Goal: Task Accomplishment & Management: Use online tool/utility

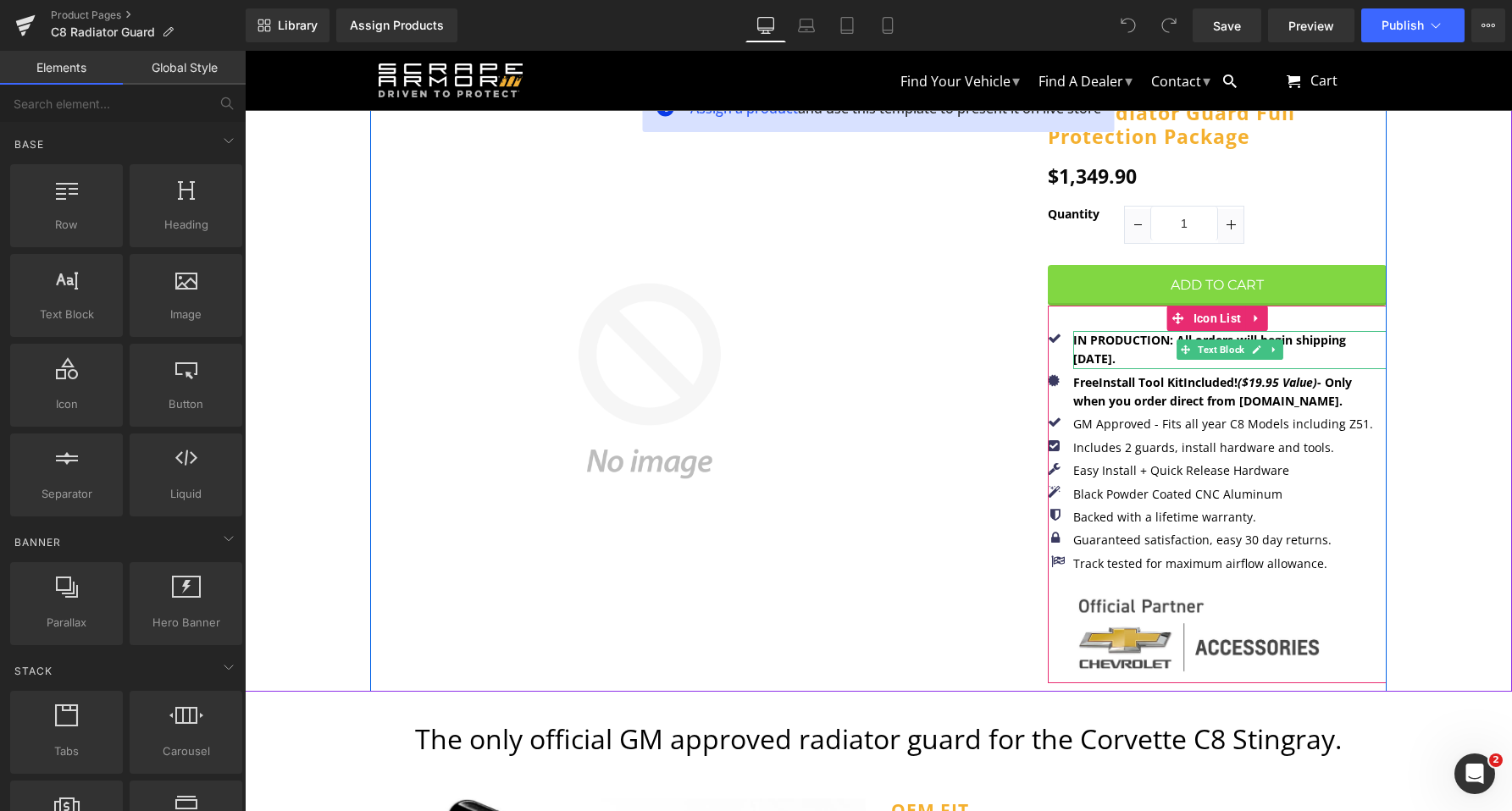
click at [1080, 355] on b "IN PRODUCTION: All orders will begin shipping 7/31/25." at bounding box center [1209, 349] width 273 height 35
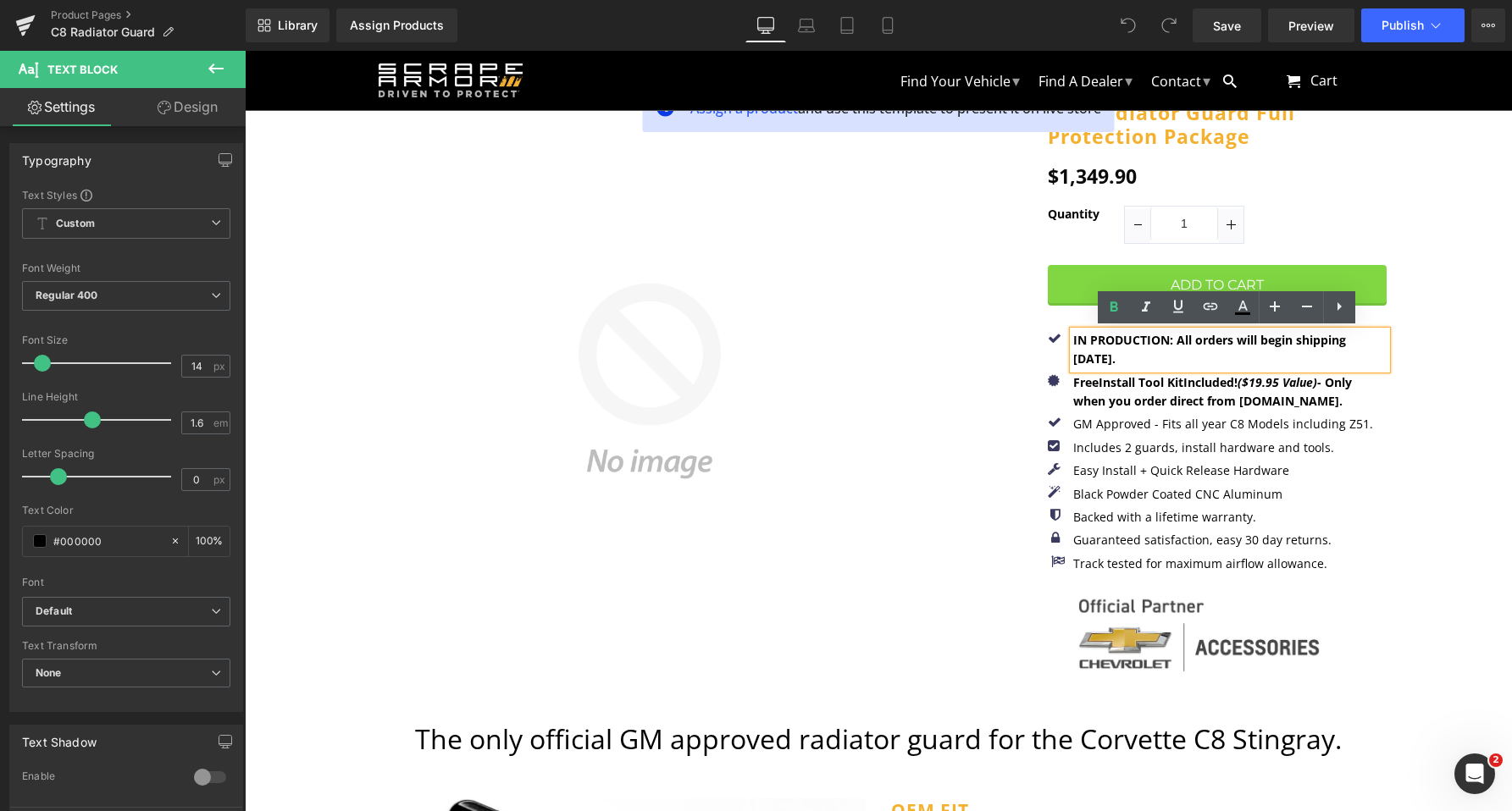
click at [1075, 358] on b "IN PRODUCTION: All orders will begin shipping 7/31/25." at bounding box center [1209, 349] width 273 height 35
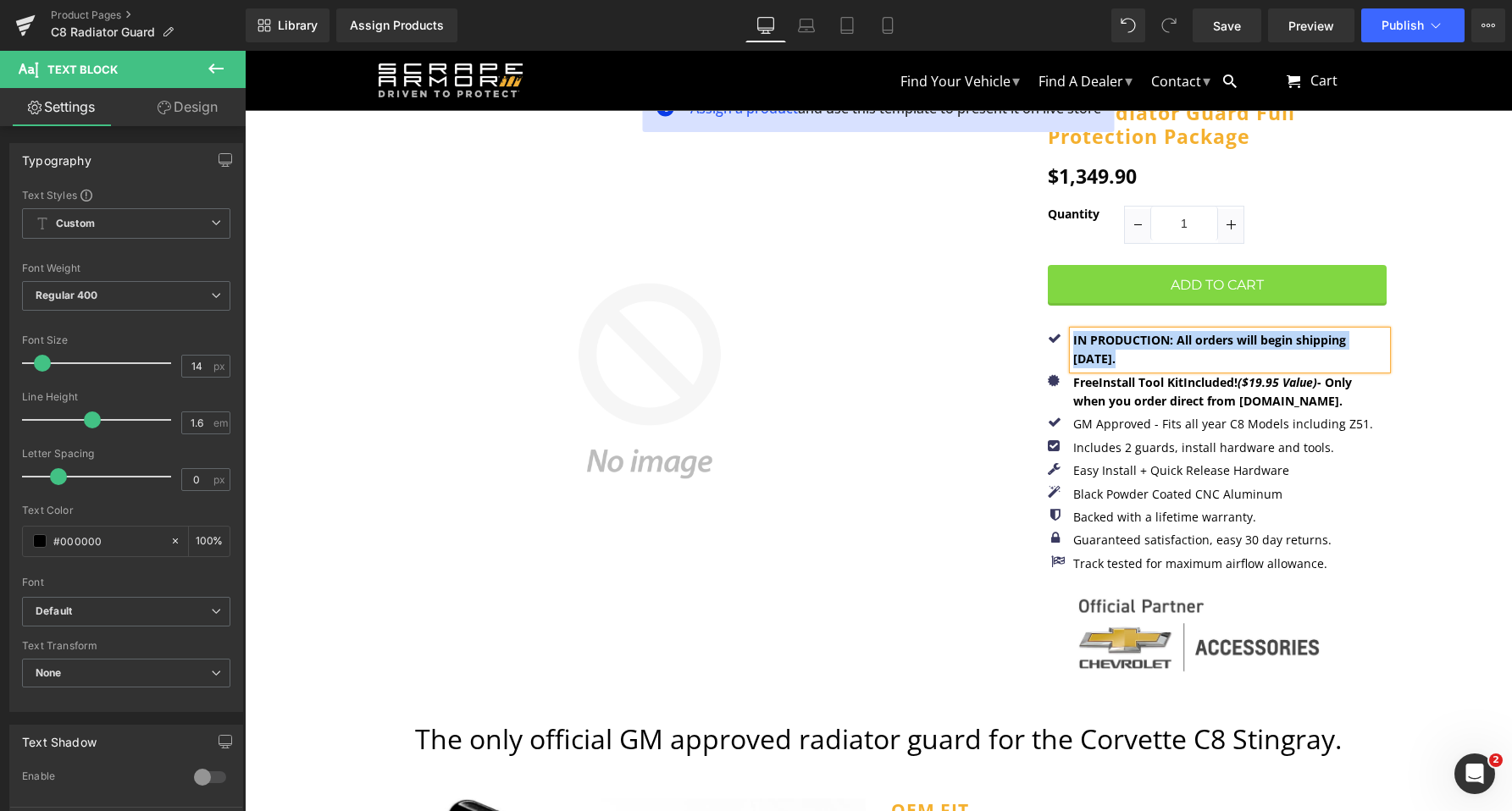
copy b "IN PRODUCTION: All orders will begin shipping [DATE]."
click at [1144, 359] on p "IN PRODUCTION: All orders will begin shipping [DATE]." at bounding box center [1229, 350] width 313 height 38
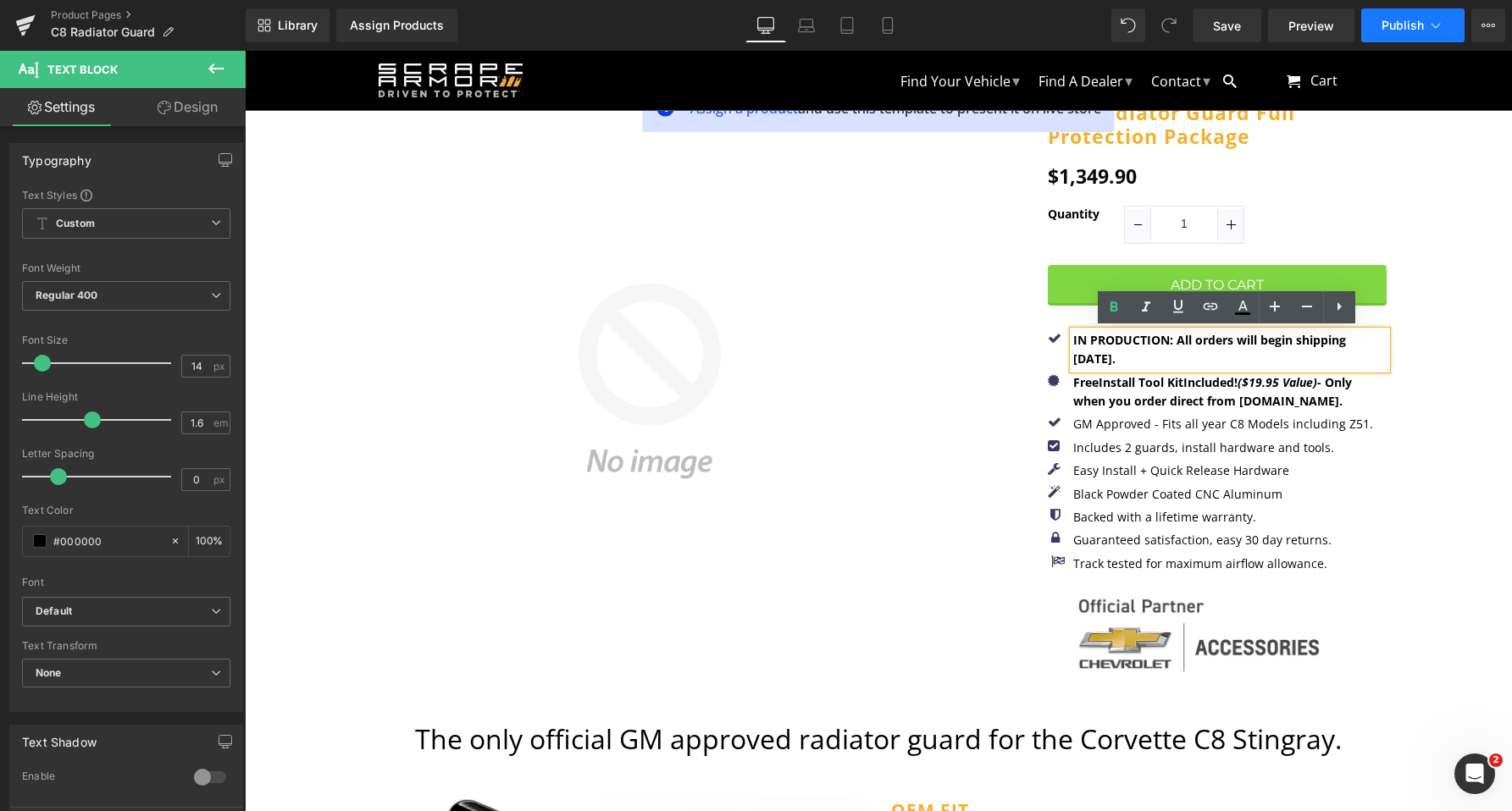
click at [1402, 25] on span "Publish" at bounding box center [1403, 26] width 43 height 14
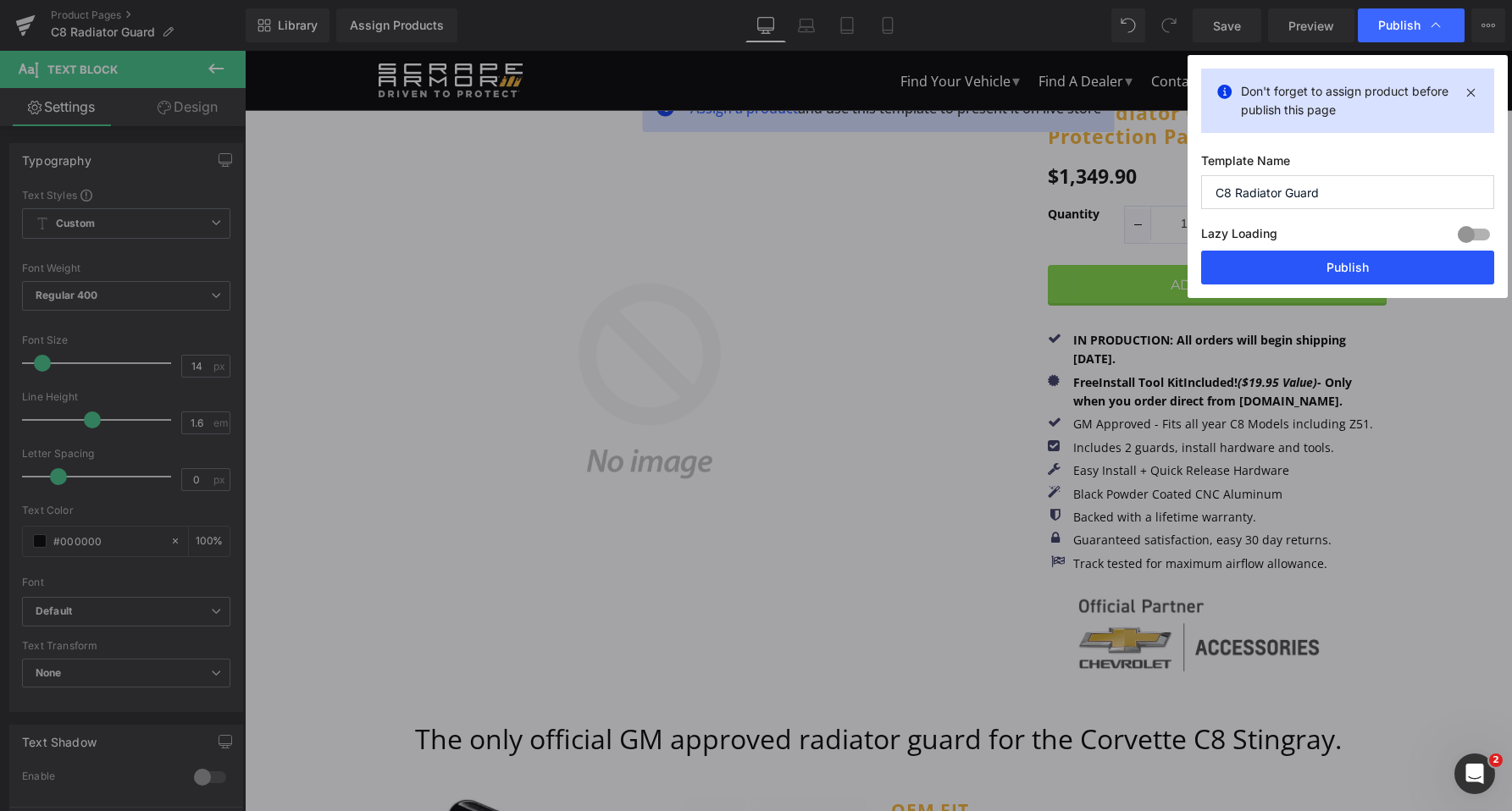
drag, startPoint x: 1324, startPoint y: 270, endPoint x: 1081, endPoint y: 218, distance: 248.5
click at [1324, 270] on button "Publish" at bounding box center [1347, 268] width 293 height 34
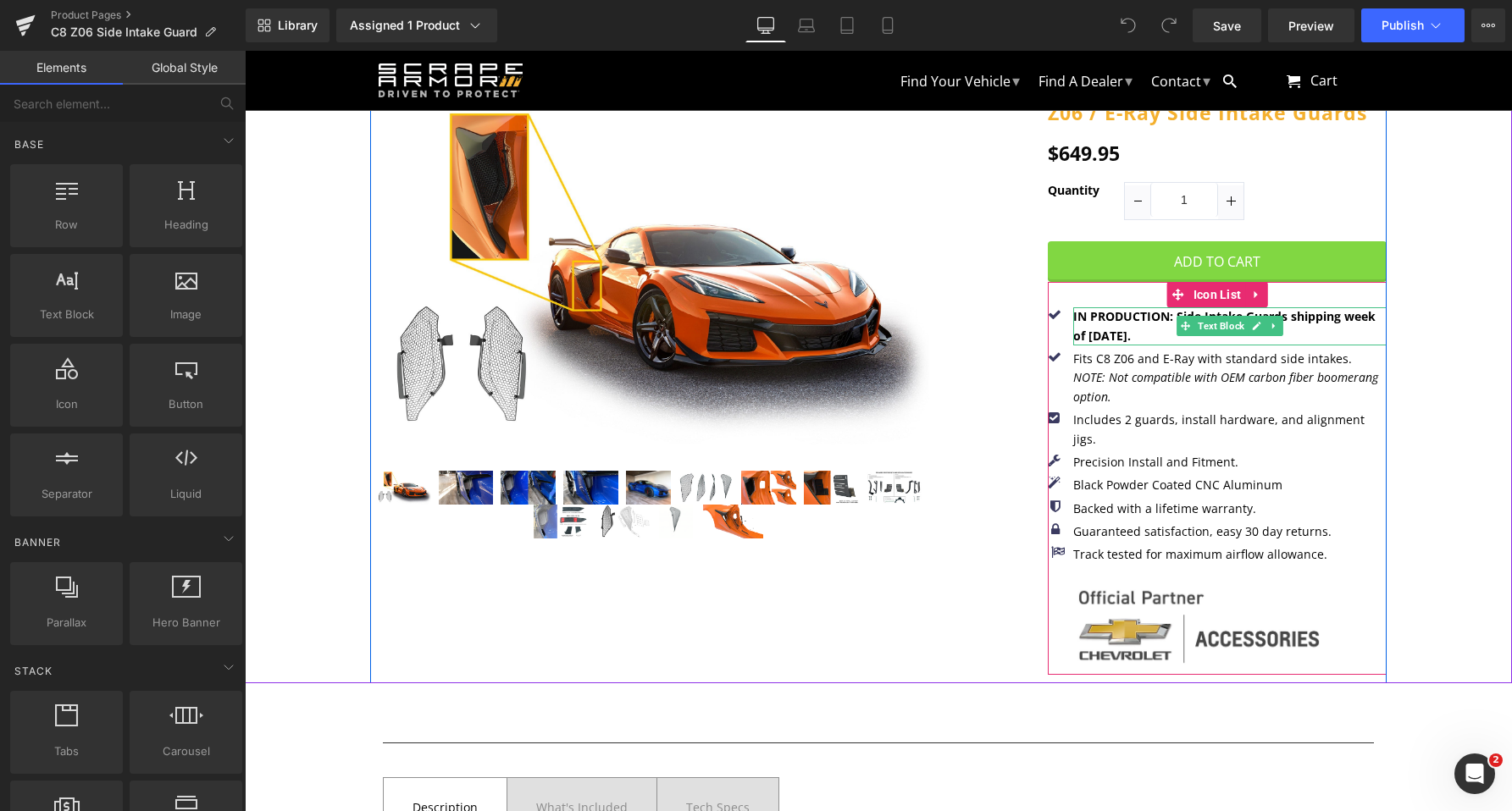
click at [1087, 328] on b "IN PRODUCTION: Side Intake Guards shipping week of [DATE]." at bounding box center [1224, 325] width 303 height 35
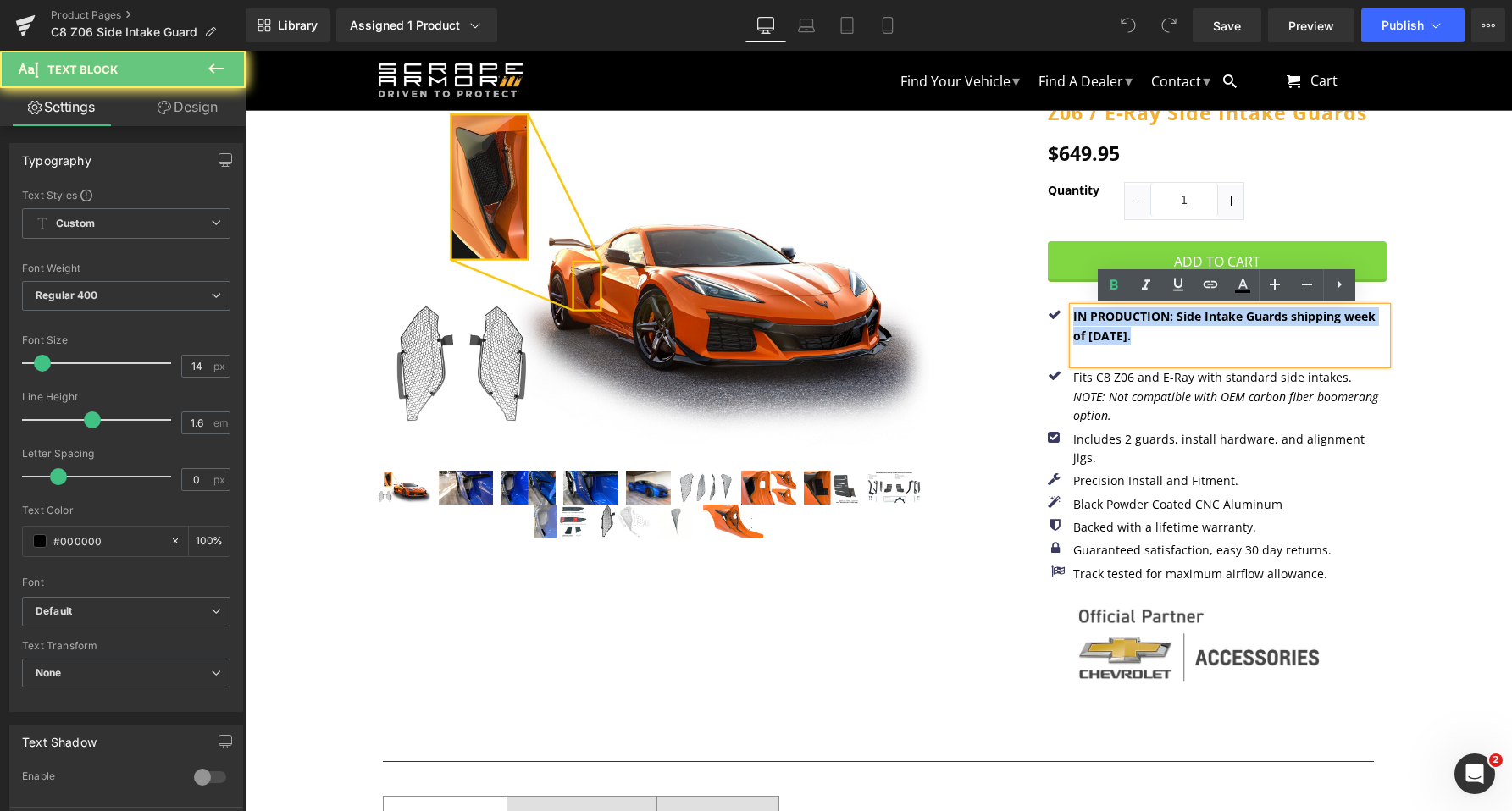
drag, startPoint x: 1136, startPoint y: 338, endPoint x: 1013, endPoint y: 304, distance: 127.6
click at [1013, 304] on div "(P) Image $649.95" at bounding box center [878, 389] width 1017 height 626
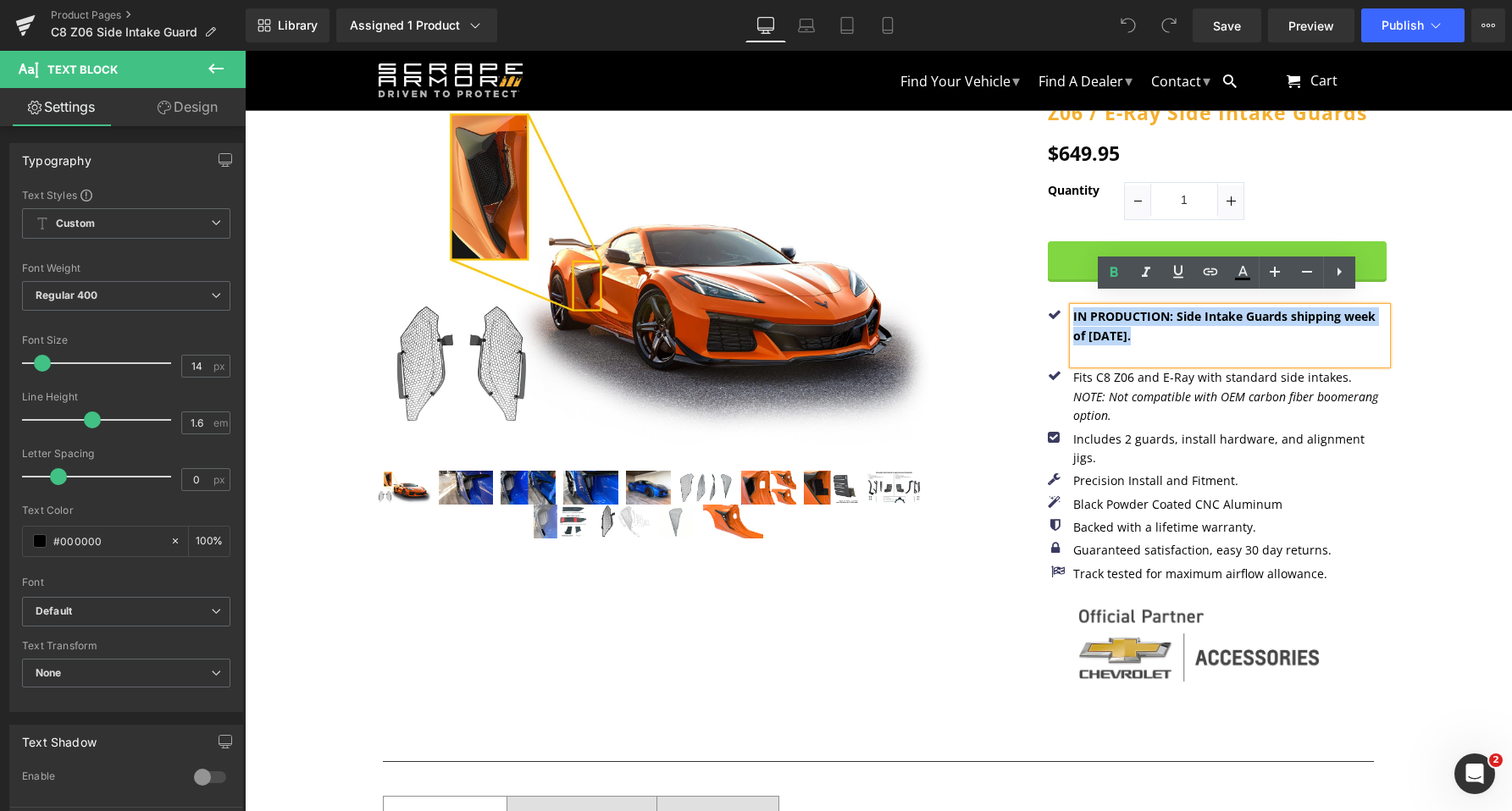
scroll to position [14, 0]
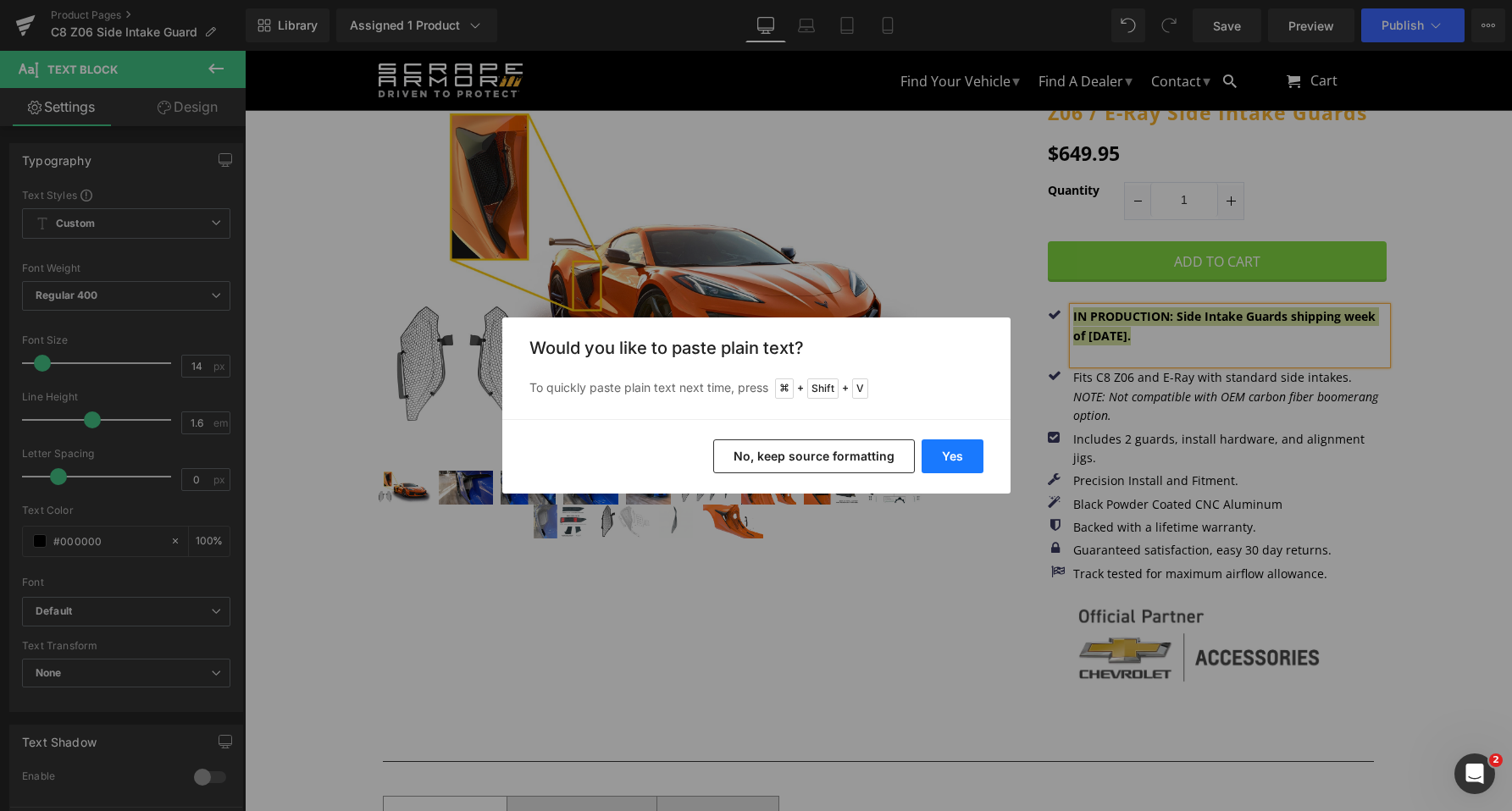
click at [970, 453] on button "Yes" at bounding box center [952, 456] width 61 height 34
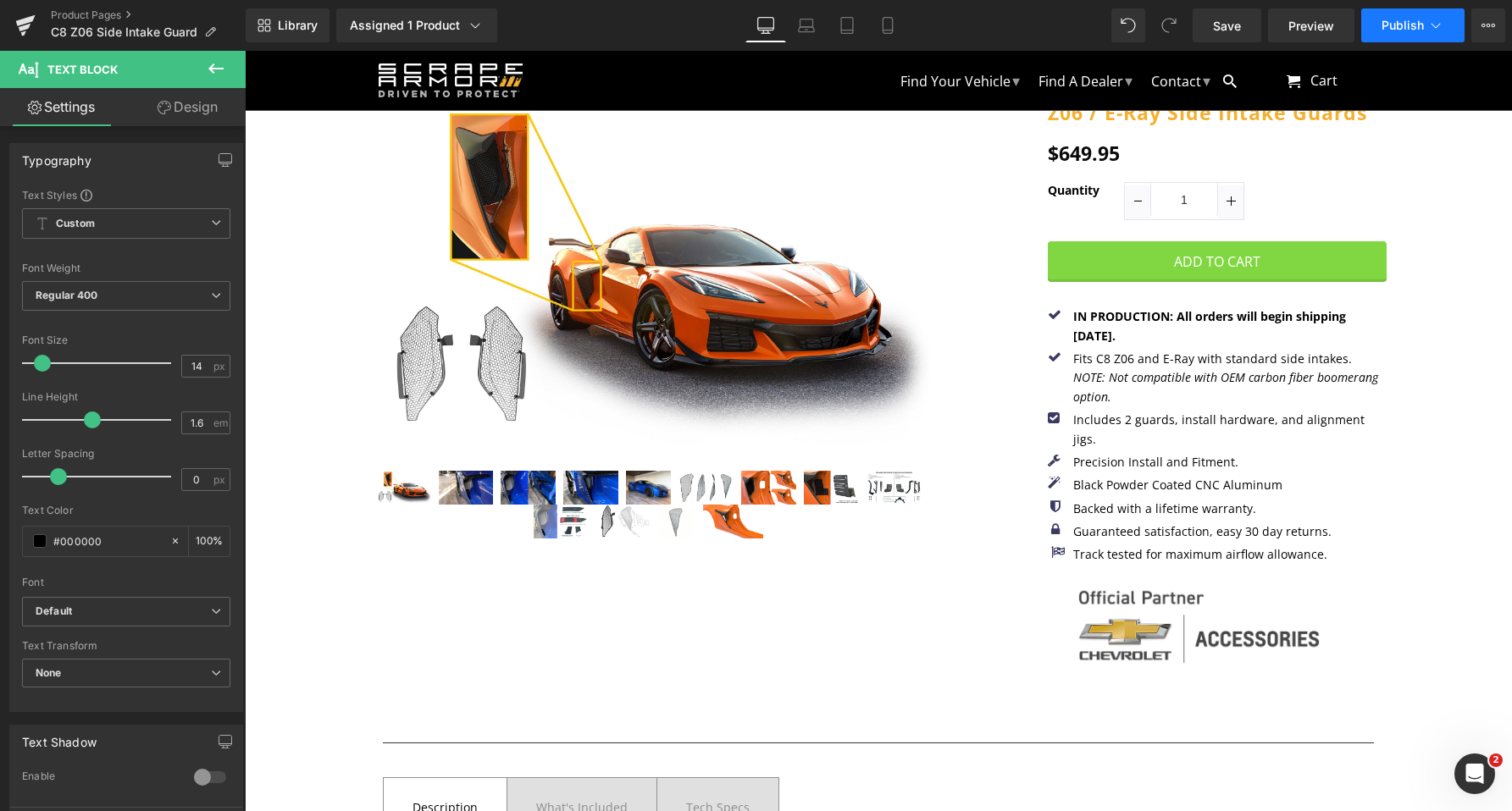
click at [1414, 19] on span "Publish" at bounding box center [1403, 26] width 43 height 14
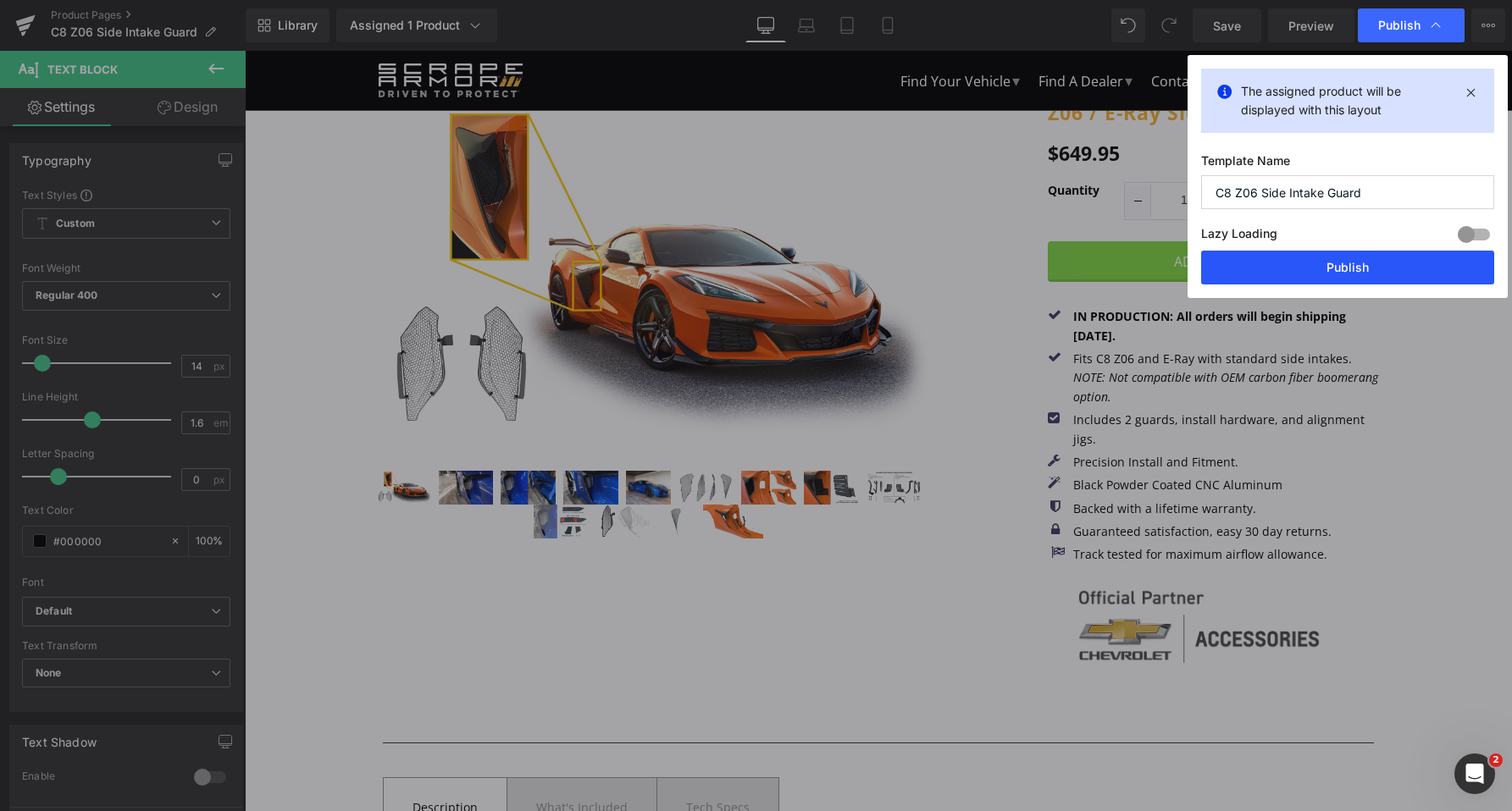
drag, startPoint x: 1315, startPoint y: 261, endPoint x: 1070, endPoint y: 210, distance: 250.3
click at [1315, 261] on button "Publish" at bounding box center [1347, 268] width 293 height 34
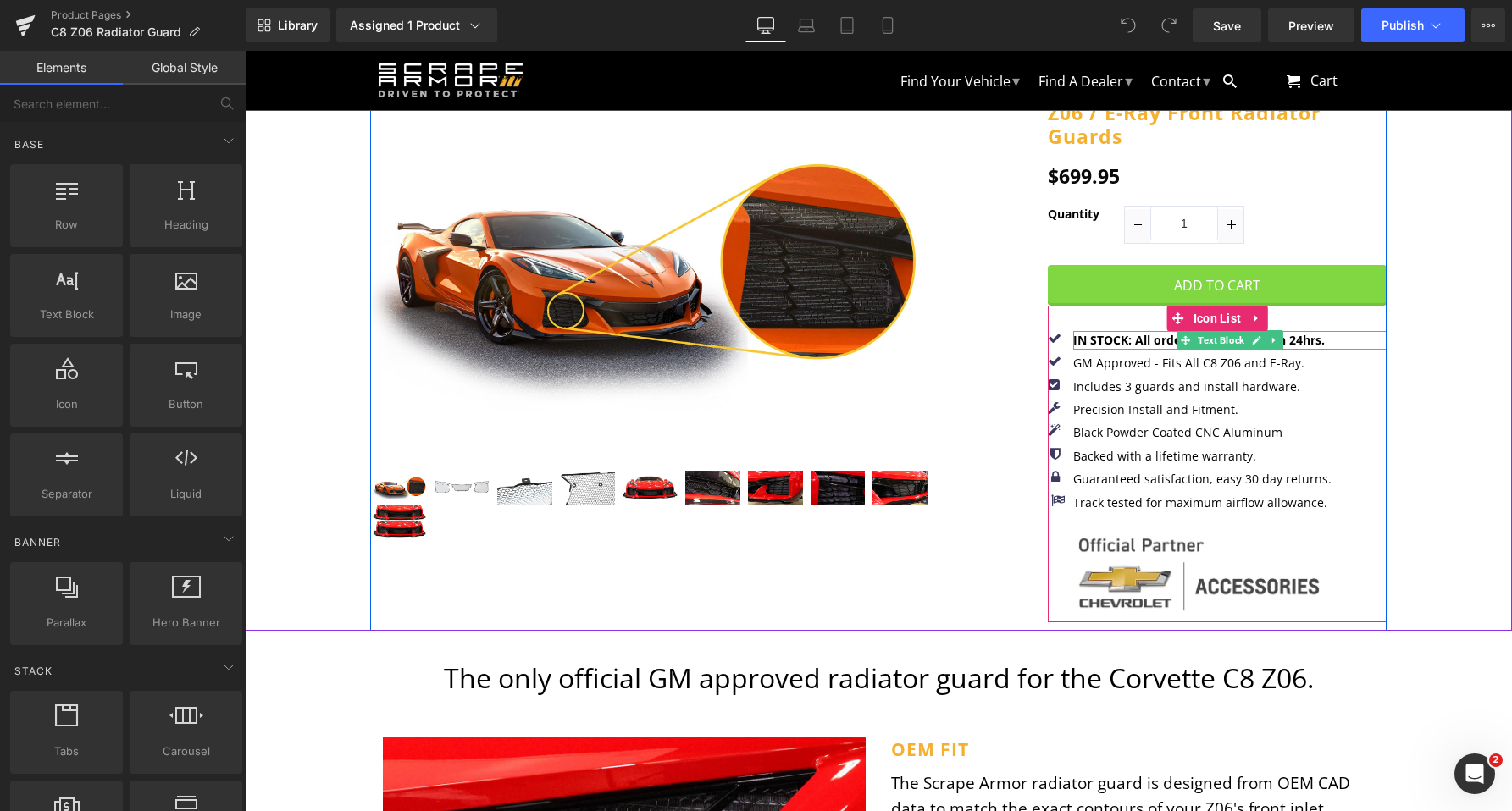
click at [1135, 335] on b "IN STOCK: All orders shipping within 24hrs." at bounding box center [1198, 339] width 252 height 16
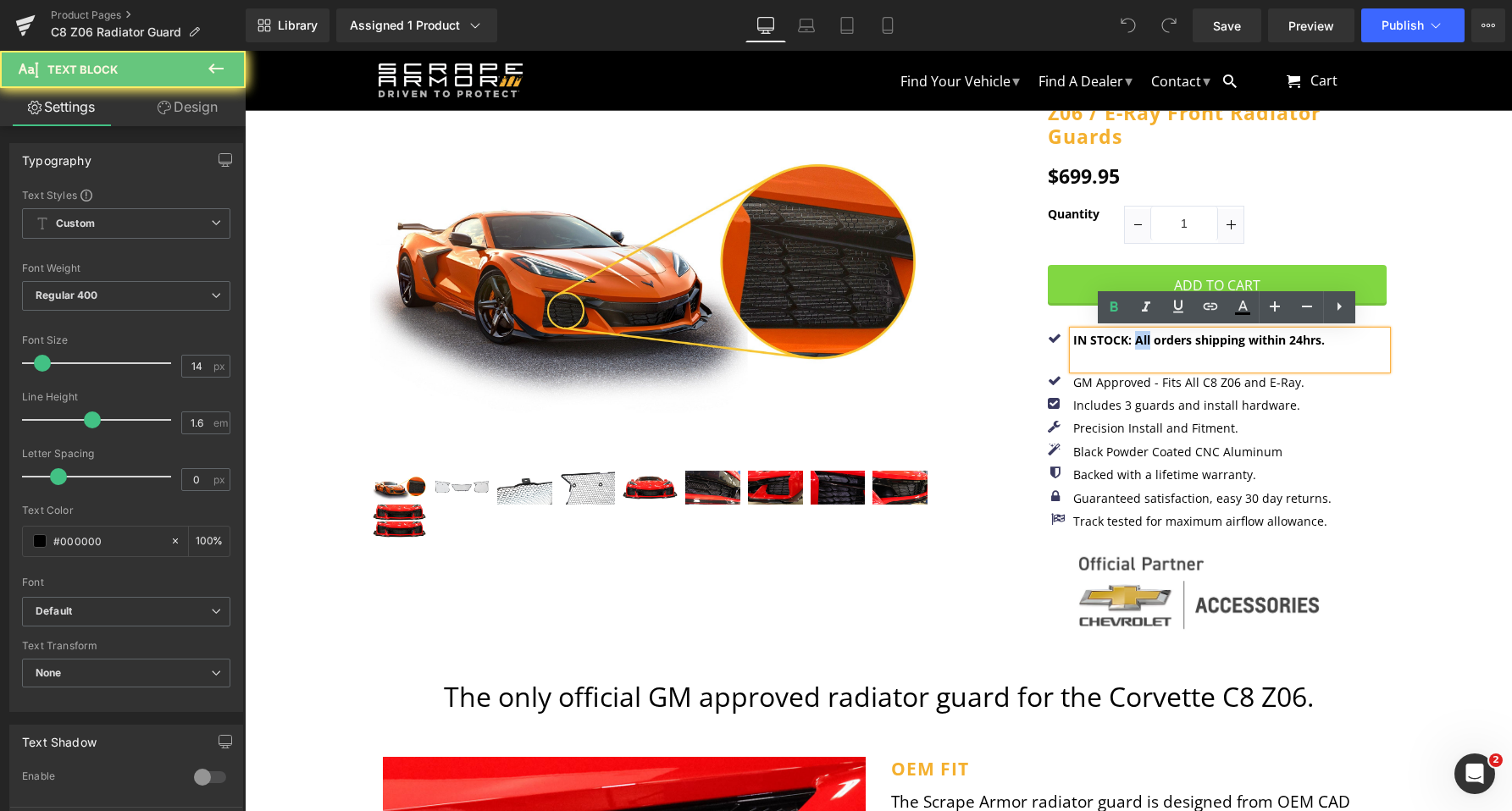
click at [1135, 335] on b "IN STOCK: All orders shipping within 24hrs." at bounding box center [1198, 339] width 252 height 16
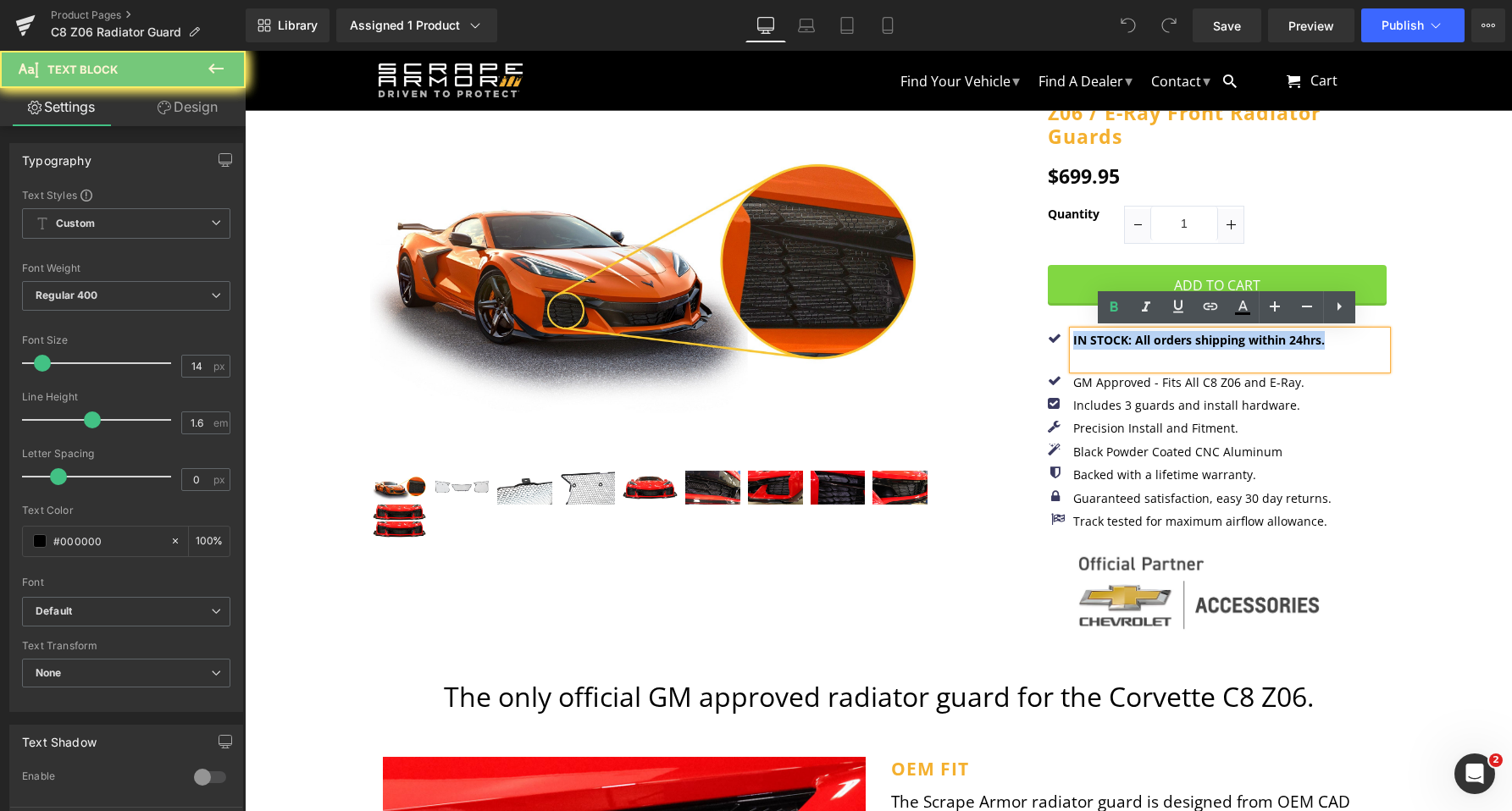
click at [1135, 335] on b "IN STOCK: All orders shipping within 24hrs." at bounding box center [1198, 339] width 252 height 16
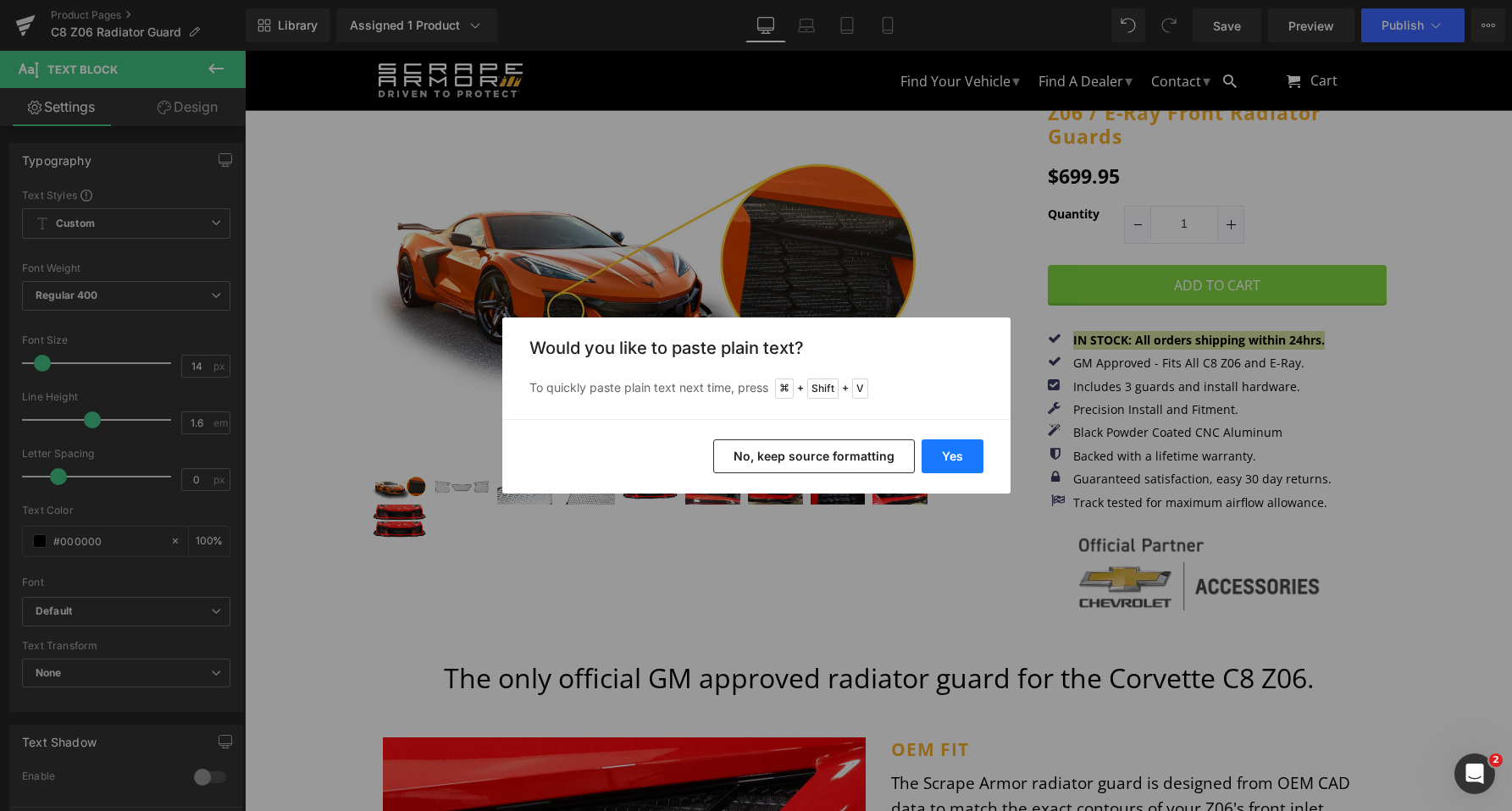
click at [956, 447] on button "Yes" at bounding box center [952, 456] width 61 height 34
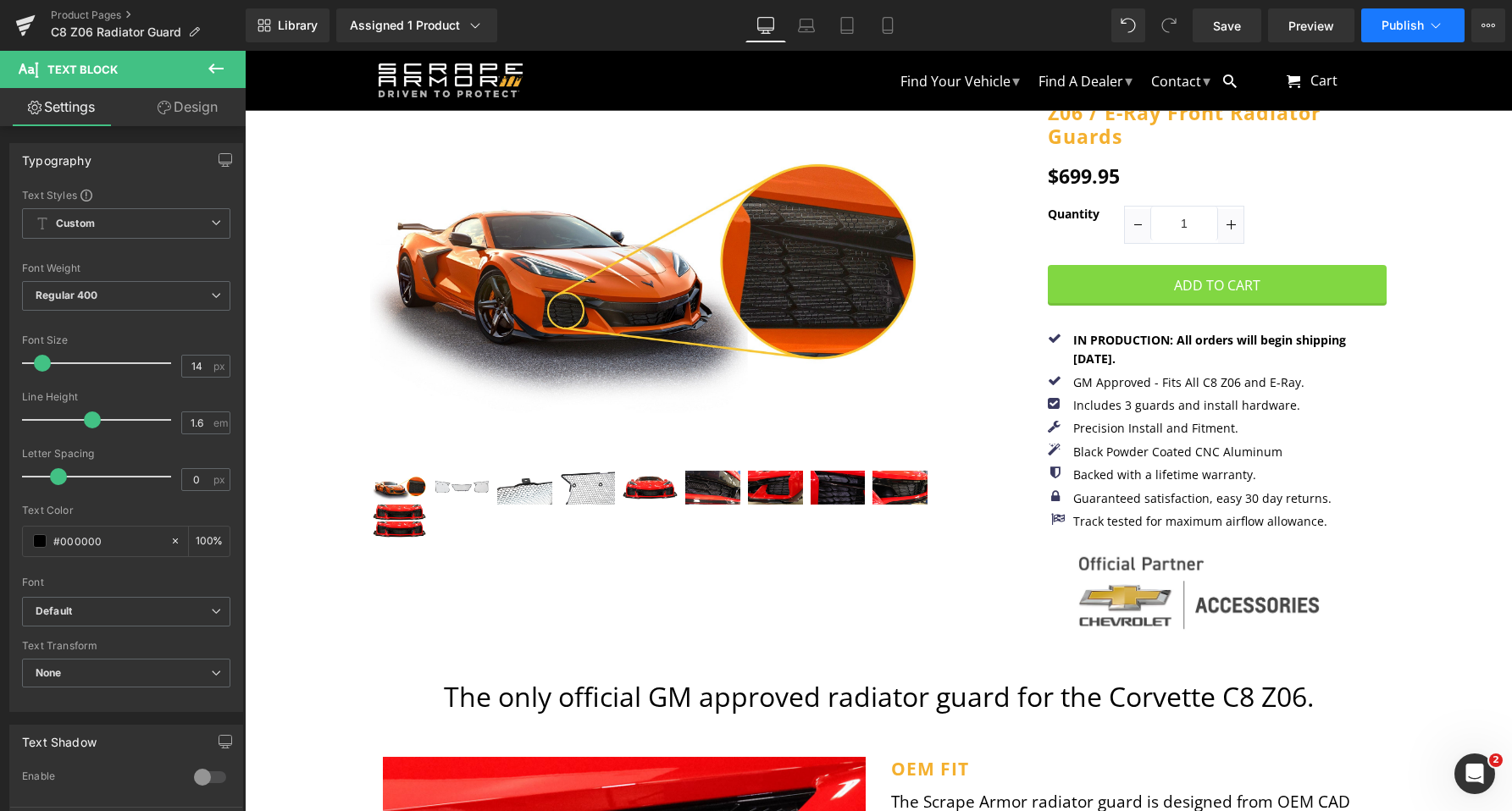
click at [1399, 24] on span "Publish" at bounding box center [1403, 26] width 43 height 14
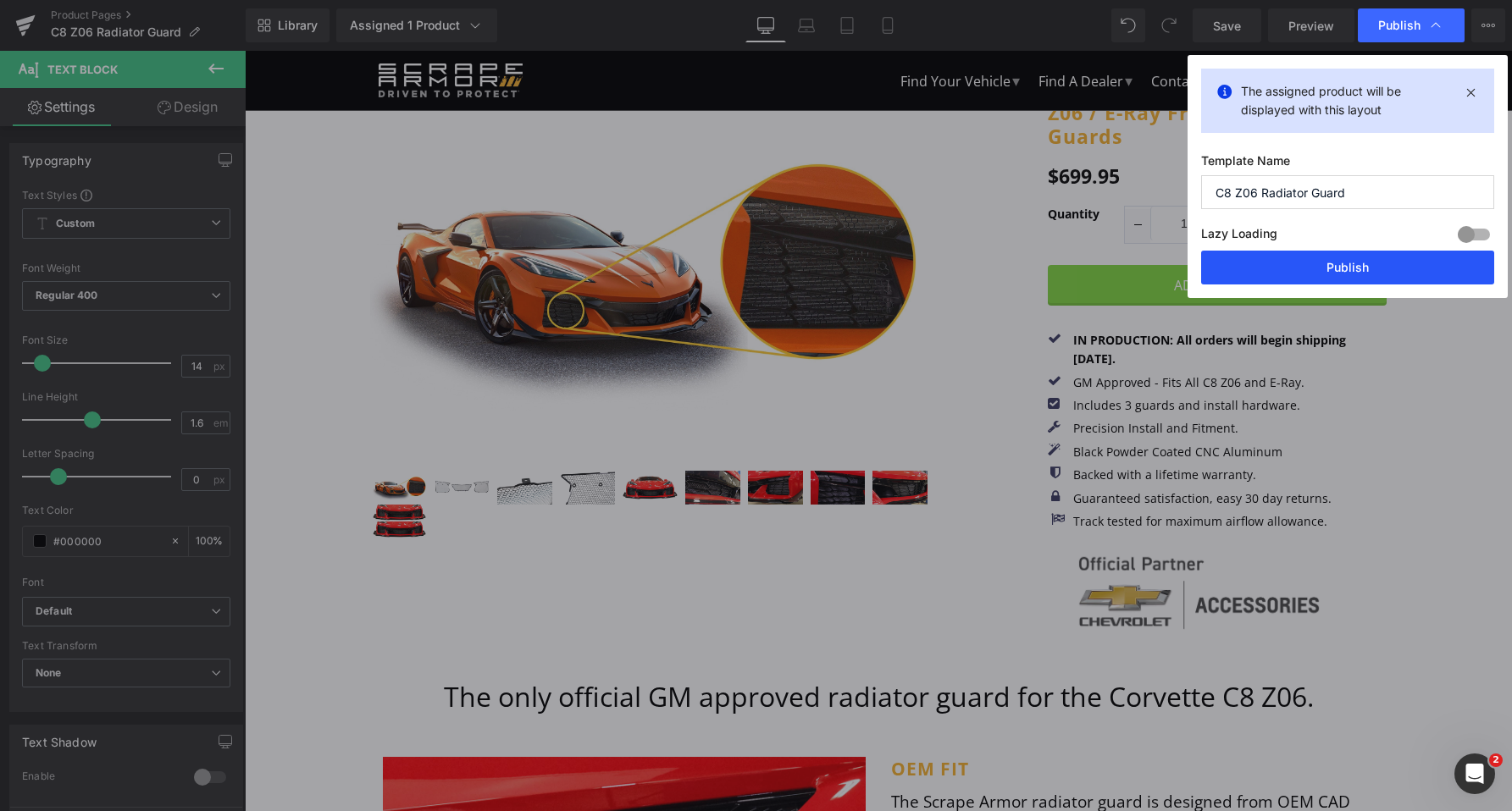
click at [1397, 269] on button "Publish" at bounding box center [1347, 268] width 293 height 34
